Goal: Task Accomplishment & Management: Manage account settings

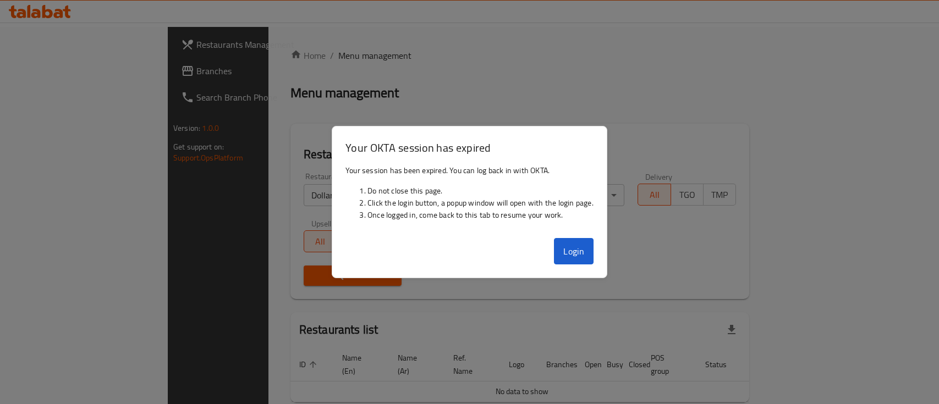
scroll to position [45, 0]
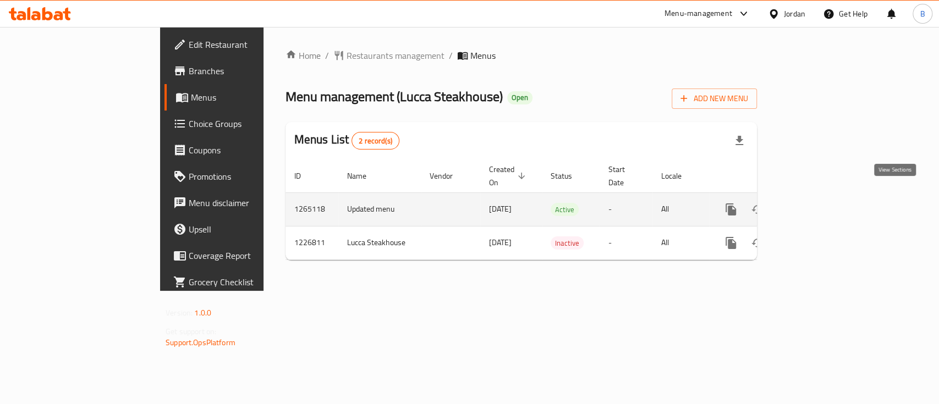
click at [817, 203] on icon "enhanced table" at bounding box center [809, 209] width 13 height 13
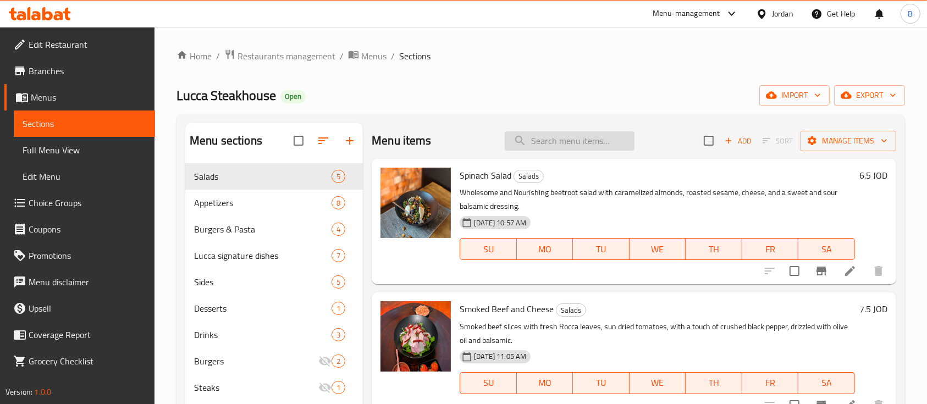
click at [581, 139] on input "search" at bounding box center [570, 140] width 130 height 19
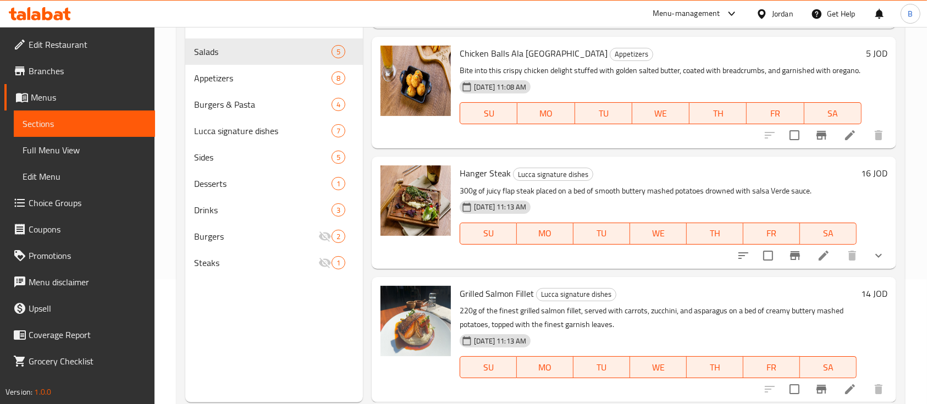
scroll to position [154, 0]
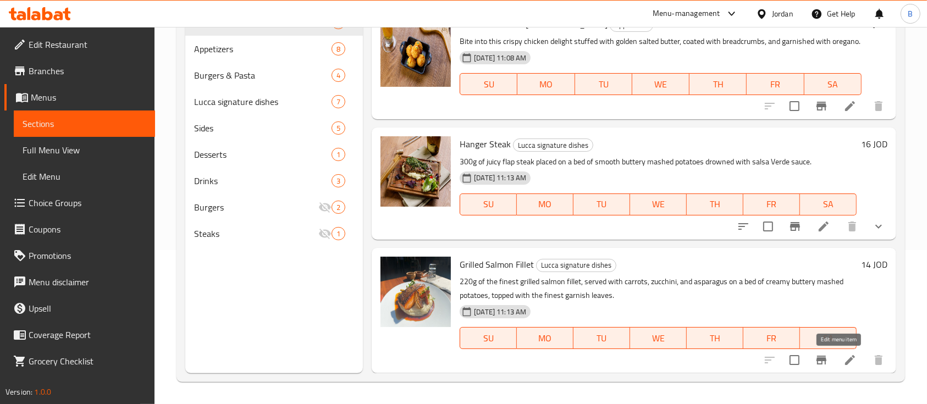
type input "sal"
click at [844, 361] on icon at bounding box center [850, 360] width 13 height 13
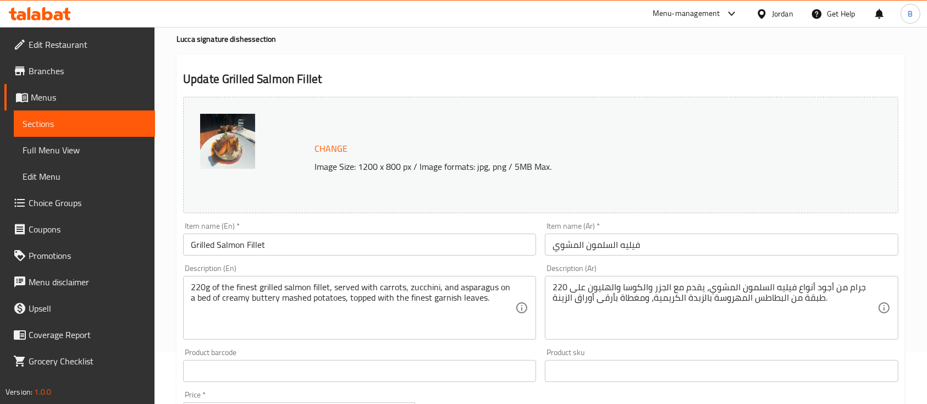
scroll to position [73, 0]
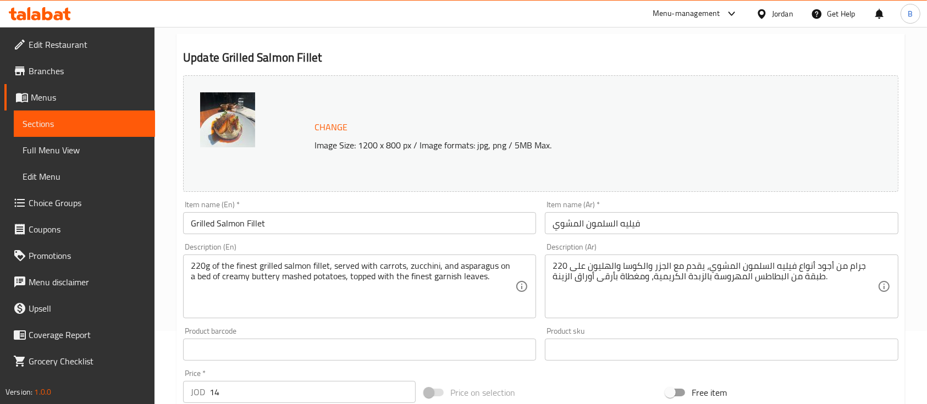
click at [329, 128] on span "Change" at bounding box center [331, 127] width 33 height 16
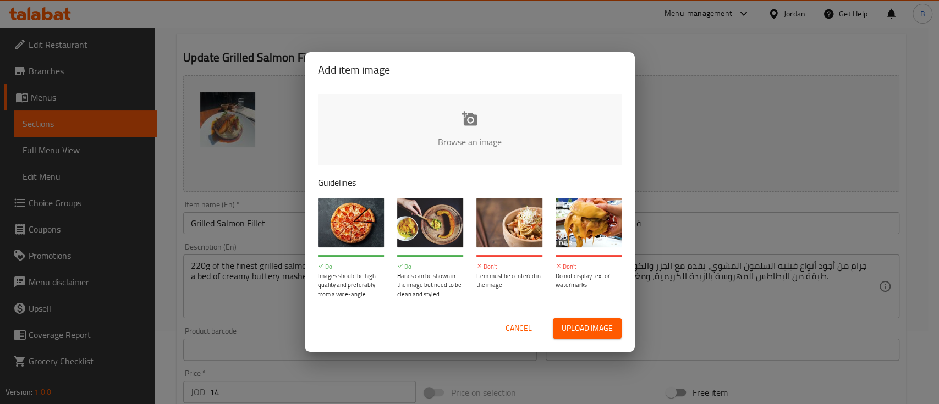
click at [425, 136] on input "file" at bounding box center [841, 145] width 1047 height 103
type input "C:\fakepath\WhatsApp Image 2025-10-08 at 3.06.02 PM.jpeg"
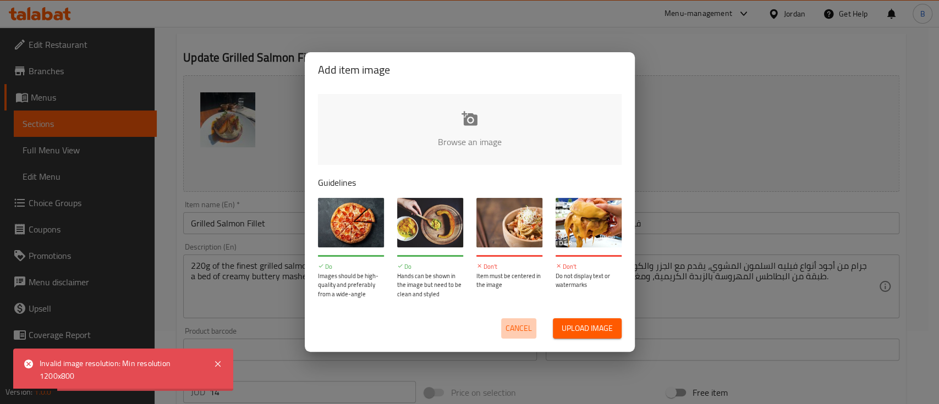
click at [520, 328] on span "Cancel" at bounding box center [518, 329] width 26 height 14
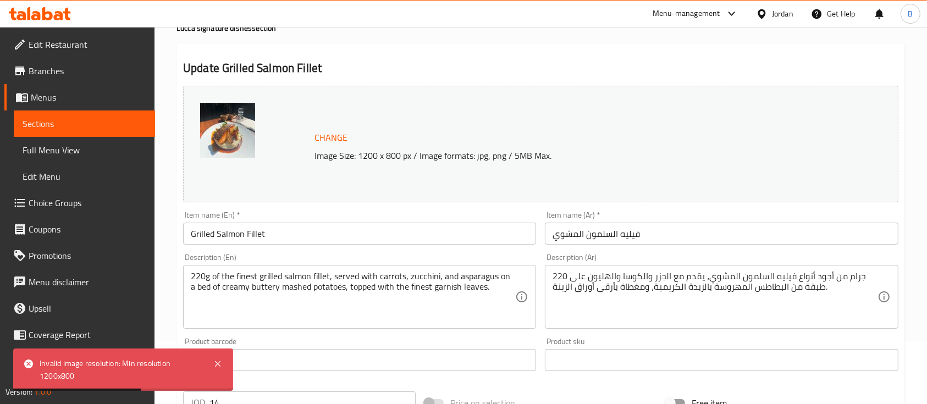
scroll to position [0, 0]
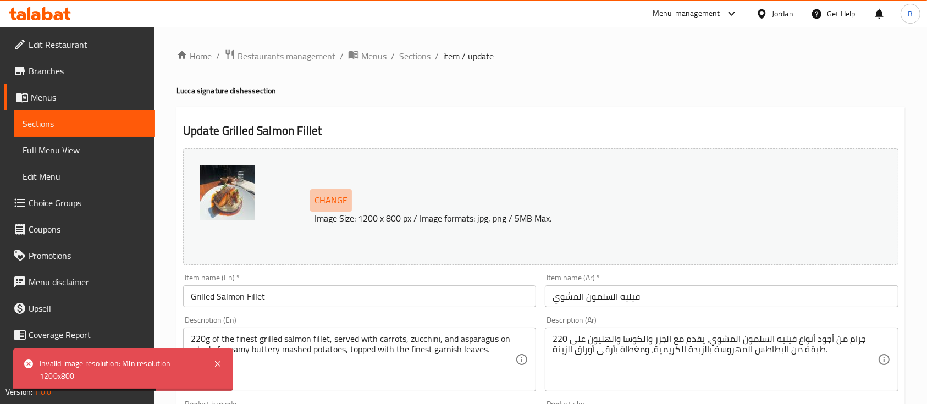
click at [331, 194] on span "Change" at bounding box center [331, 200] width 33 height 16
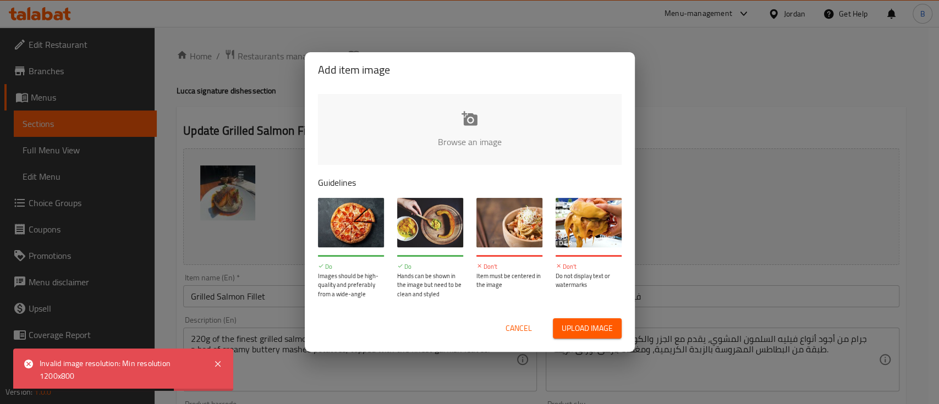
click at [466, 107] on input "file" at bounding box center [841, 145] width 1047 height 103
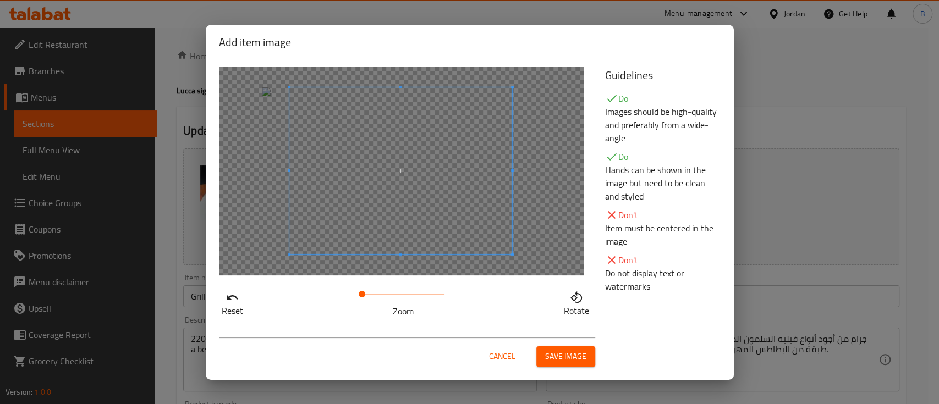
click at [416, 175] on span at bounding box center [400, 170] width 223 height 167
drag, startPoint x: 365, startPoint y: 289, endPoint x: 367, endPoint y: 278, distance: 11.1
click at [366, 291] on span at bounding box center [364, 294] width 7 height 7
click at [381, 222] on span at bounding box center [387, 171] width 223 height 167
click at [576, 363] on span "Save image" at bounding box center [565, 357] width 41 height 14
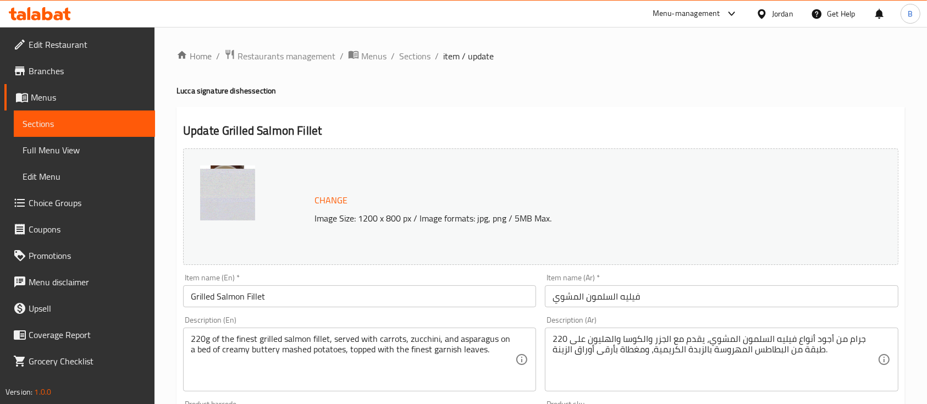
scroll to position [146, 0]
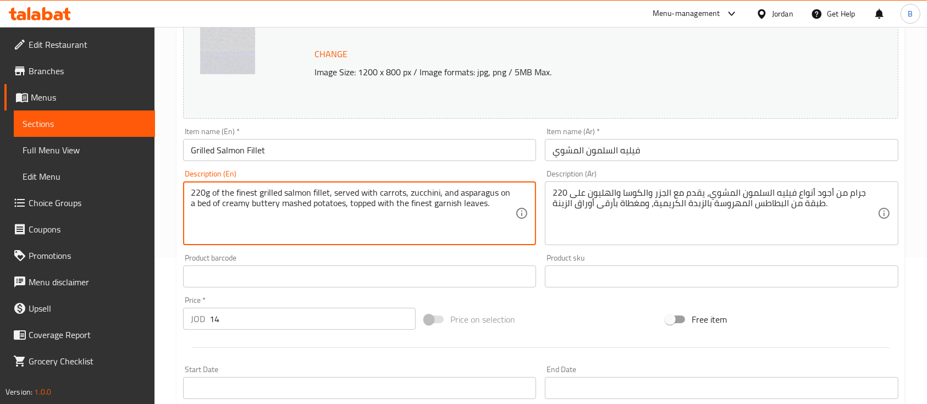
click at [323, 194] on textarea "220g of the finest grilled salmon fillet, served with carrots, zucchini, and as…" at bounding box center [353, 214] width 324 height 52
paste textarea "50g of the finest grilled salmon fillet served with steamed zucchini and puree"
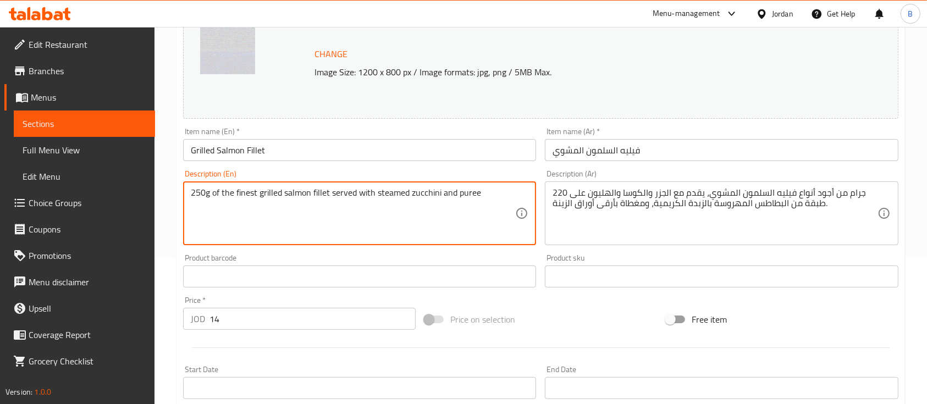
type textarea "250g of the finest grilled salmon fillet served with steamed zucchini and puree"
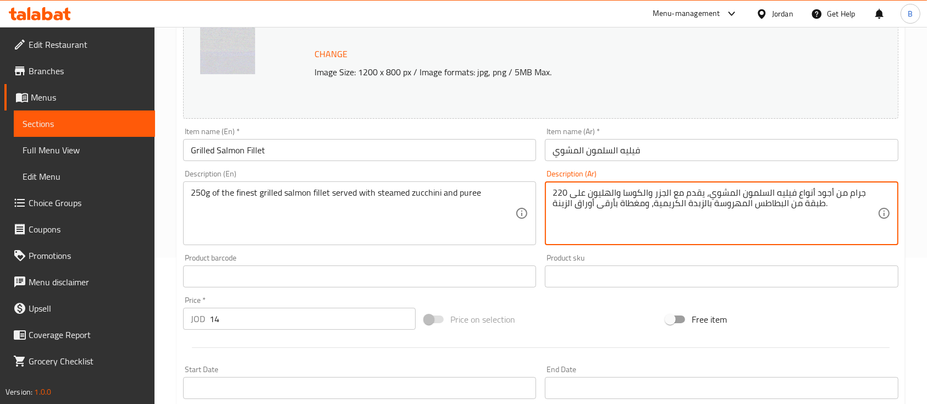
click at [625, 208] on textarea "220 جرام من أجود أنواع فيليه السلمون المشوي، يقدم مع الجزر والكوسا والهليون على…" at bounding box center [715, 214] width 324 height 52
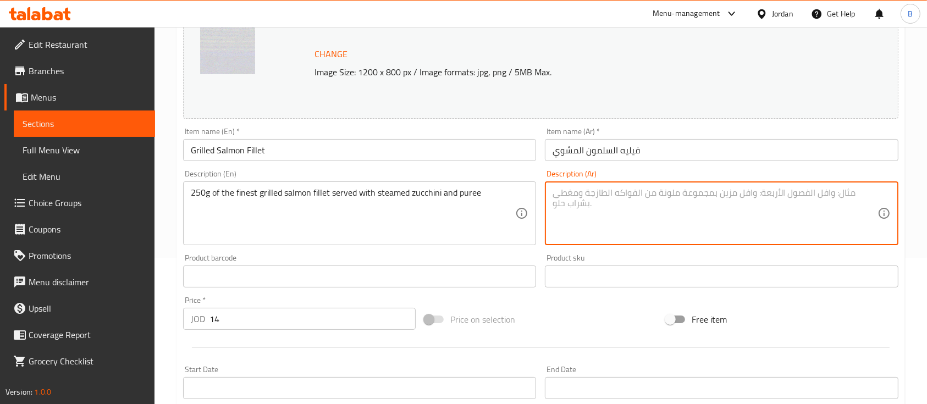
paste textarea "قطعة سلمون مشوي بوزن 250 غرام، تُقدَّم مع كوسا مطهية على البخار وبطاطا مهروسة."
drag, startPoint x: 608, startPoint y: 195, endPoint x: 590, endPoint y: 190, distance: 19.2
click at [590, 190] on textarea "قطعة سلمون مشوي بوزن 250 غرام، تُقدَّم مع كوسا مطهية على البخار وبطاطا مهروسة." at bounding box center [715, 214] width 324 height 52
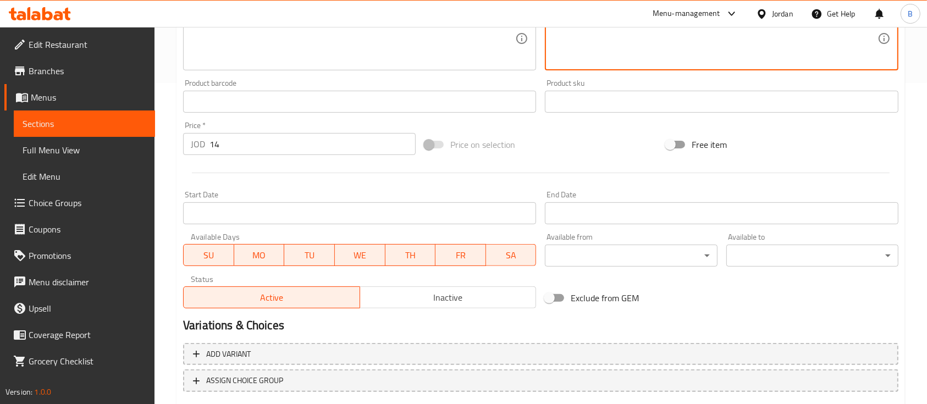
scroll to position [388, 0]
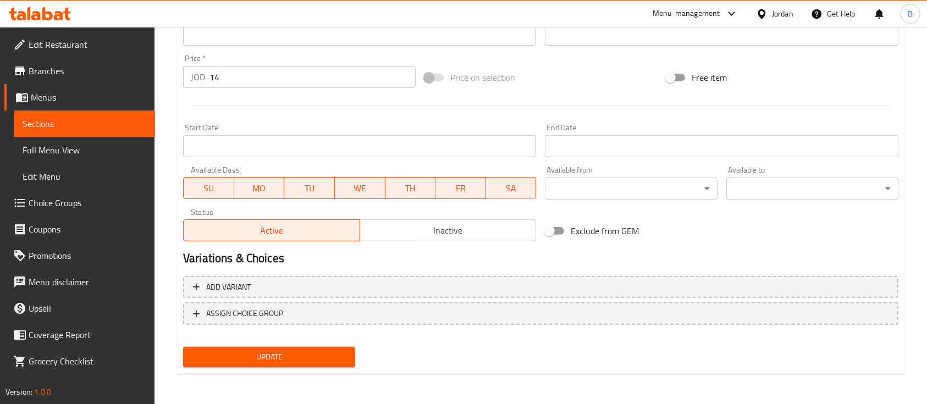
type textarea "قطعة سلمون مشوي بوزن 250 غرام، تُقدَّم مع كوسا مطهية على البخار و مهروسة."
drag, startPoint x: 302, startPoint y: 357, endPoint x: 321, endPoint y: 371, distance: 24.0
click at [302, 358] on span "Update" at bounding box center [269, 357] width 155 height 14
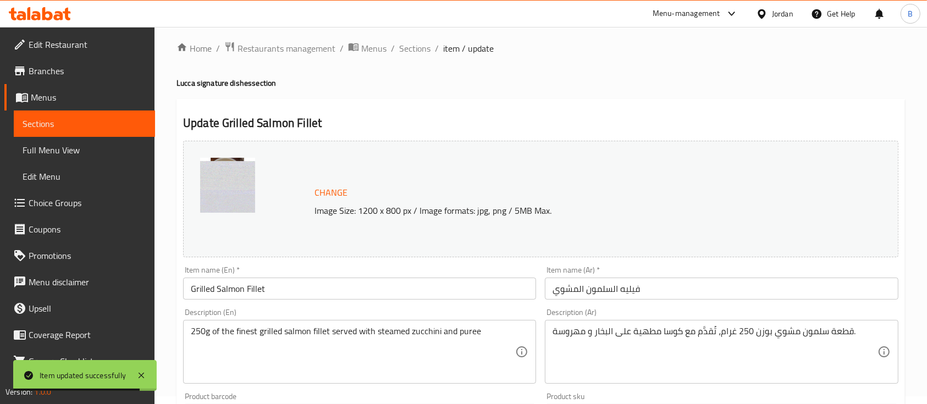
scroll to position [0, 0]
